Goal: Navigation & Orientation: Find specific page/section

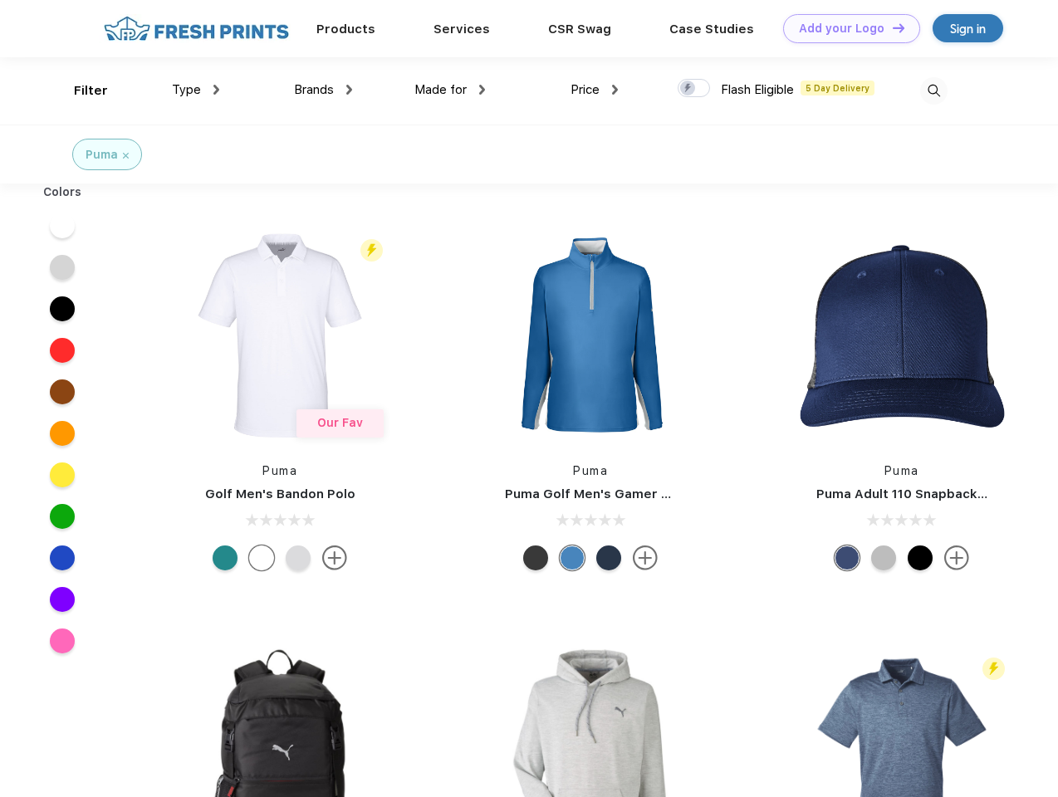
click at [845, 28] on link "Add your Logo Design Tool" at bounding box center [851, 28] width 137 height 29
click at [0, 0] on div "Design Tool" at bounding box center [0, 0] width 0 height 0
click at [891, 27] on link "Add your Logo Design Tool" at bounding box center [851, 28] width 137 height 29
click at [80, 91] on div "Filter" at bounding box center [91, 90] width 34 height 19
click at [196, 90] on span "Type" at bounding box center [186, 89] width 29 height 15
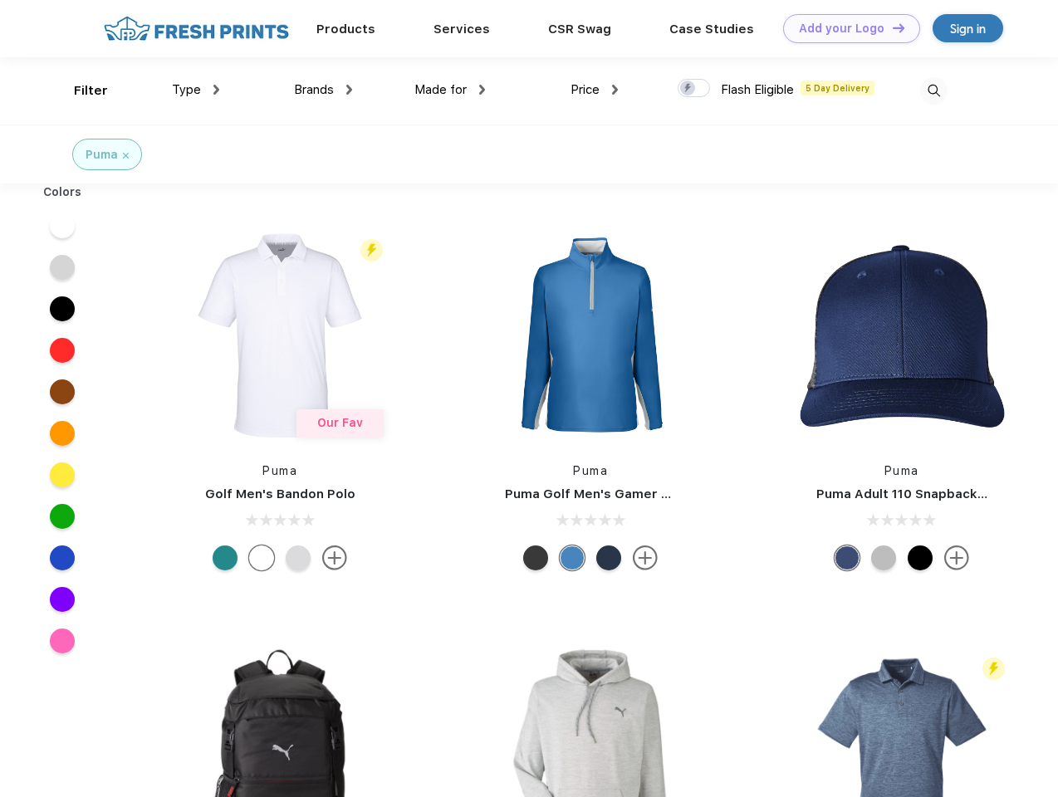
click at [323, 90] on span "Brands" at bounding box center [314, 89] width 40 height 15
click at [450, 90] on span "Made for" at bounding box center [440, 89] width 52 height 15
click at [595, 90] on span "Price" at bounding box center [584, 89] width 29 height 15
click at [694, 89] on div at bounding box center [694, 88] width 32 height 18
click at [688, 89] on input "checkbox" at bounding box center [683, 83] width 11 height 11
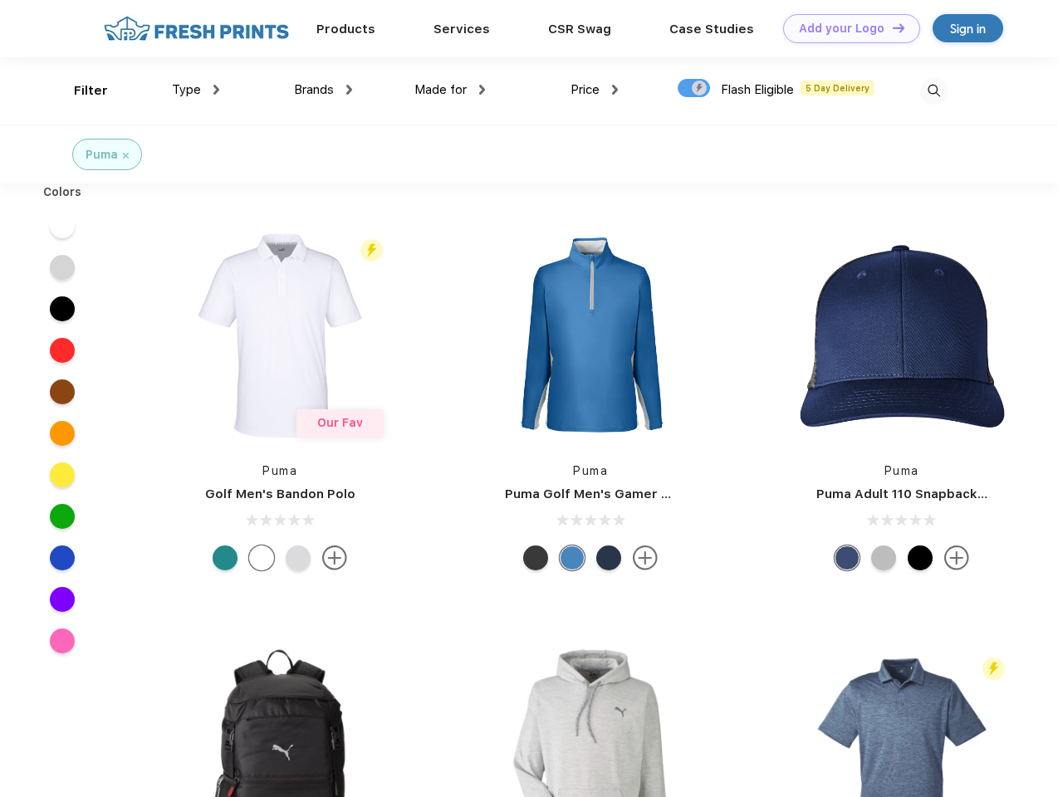
click at [933, 91] on img at bounding box center [933, 90] width 27 height 27
